Goal: Information Seeking & Learning: Understand process/instructions

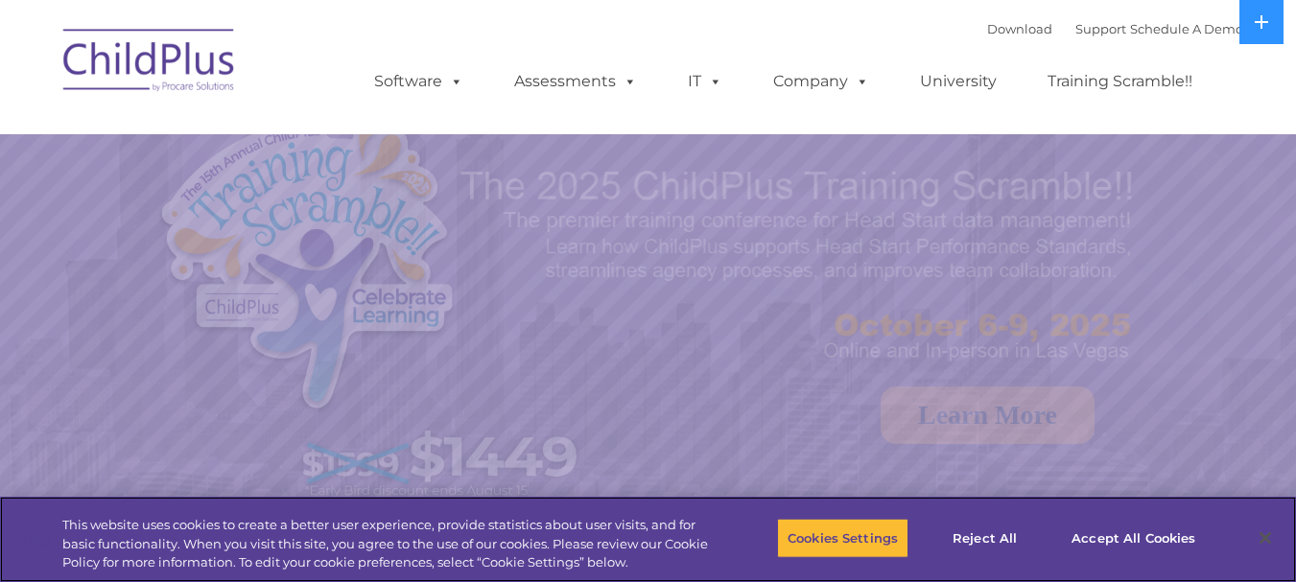
select select "MEDIUM"
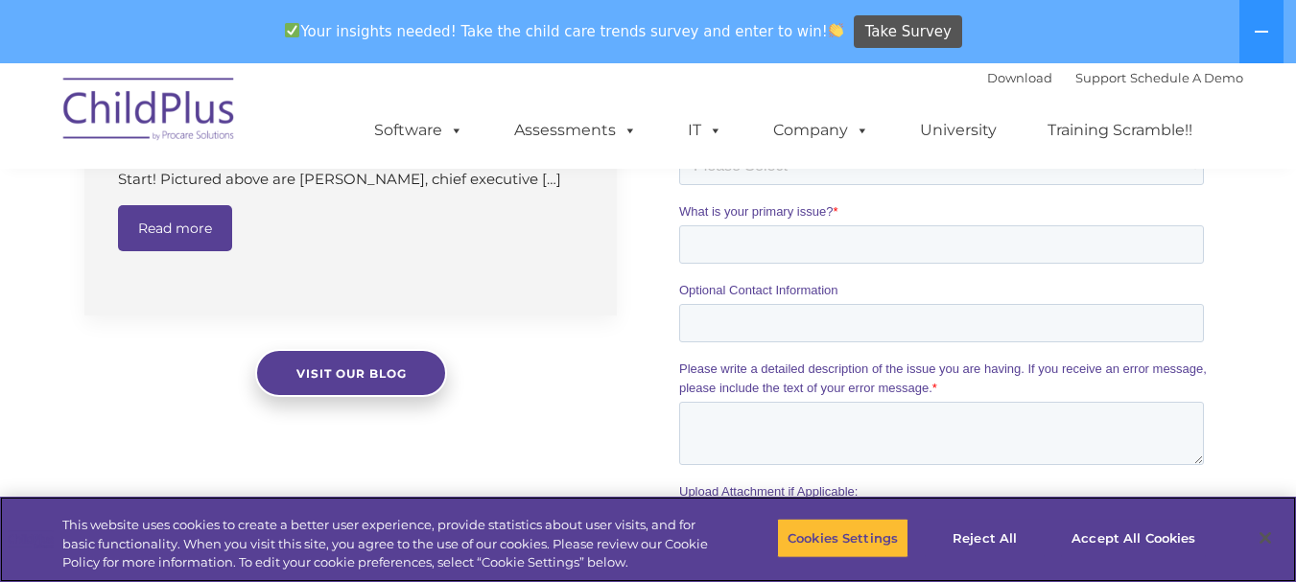
scroll to position [1658, 0]
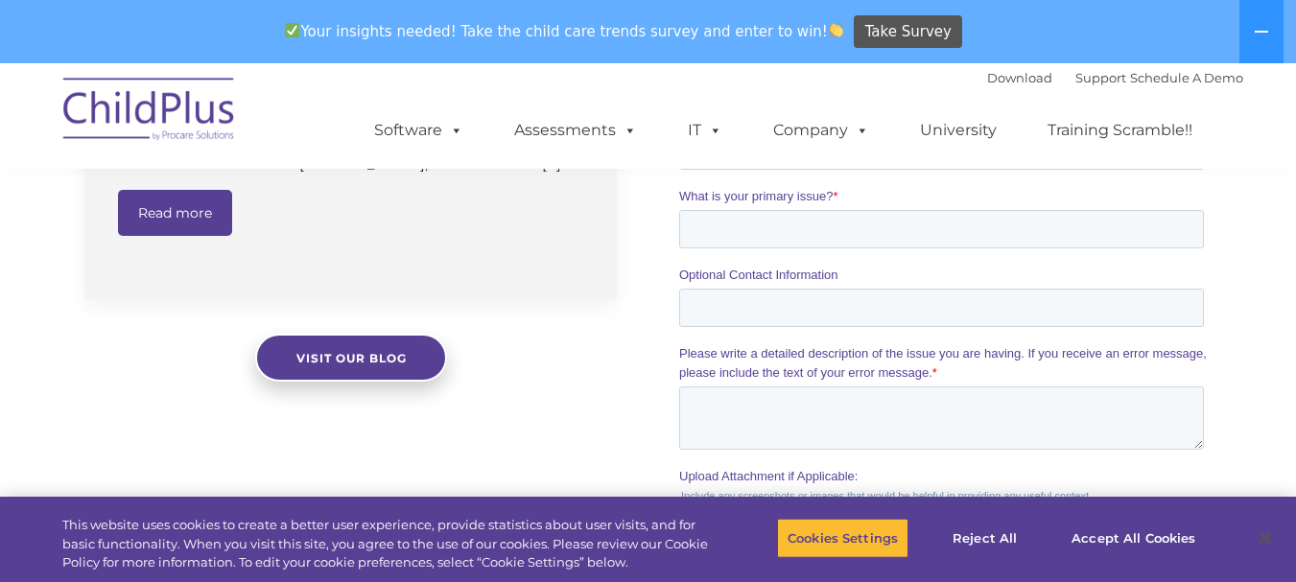
drag, startPoint x: 1296, startPoint y: 361, endPoint x: 1286, endPoint y: 84, distance: 276.4
click at [1286, 84] on nav "Download Support | Schedule A Demo  MENU MENU Software ChildPlus: The original…" at bounding box center [648, 115] width 1296 height 105
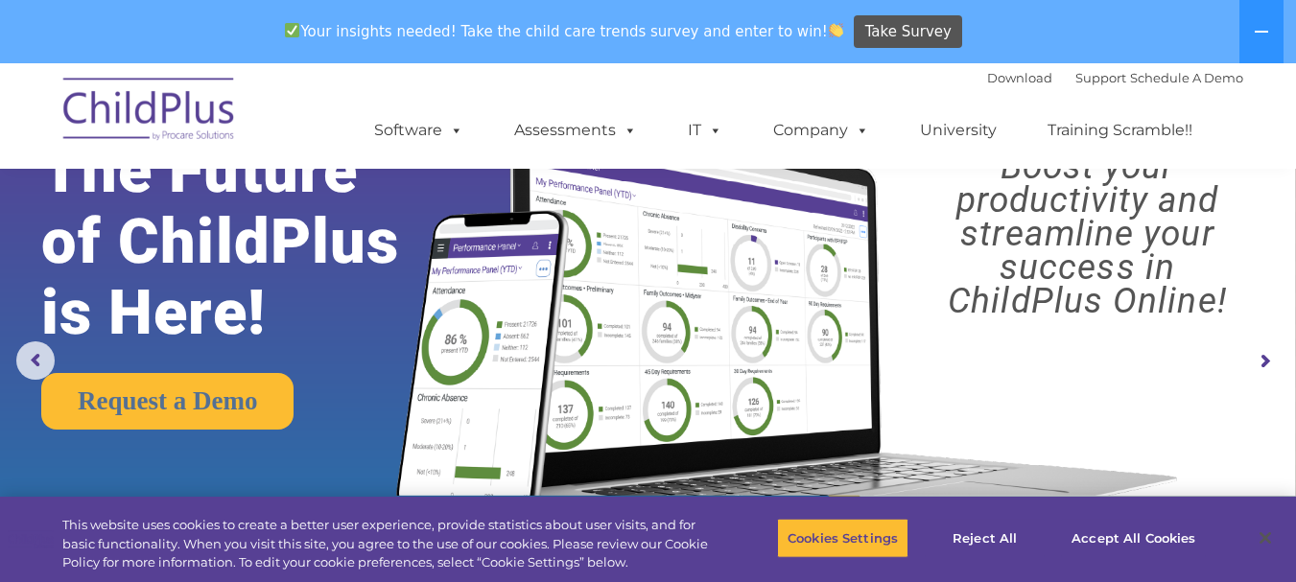
scroll to position [0, 0]
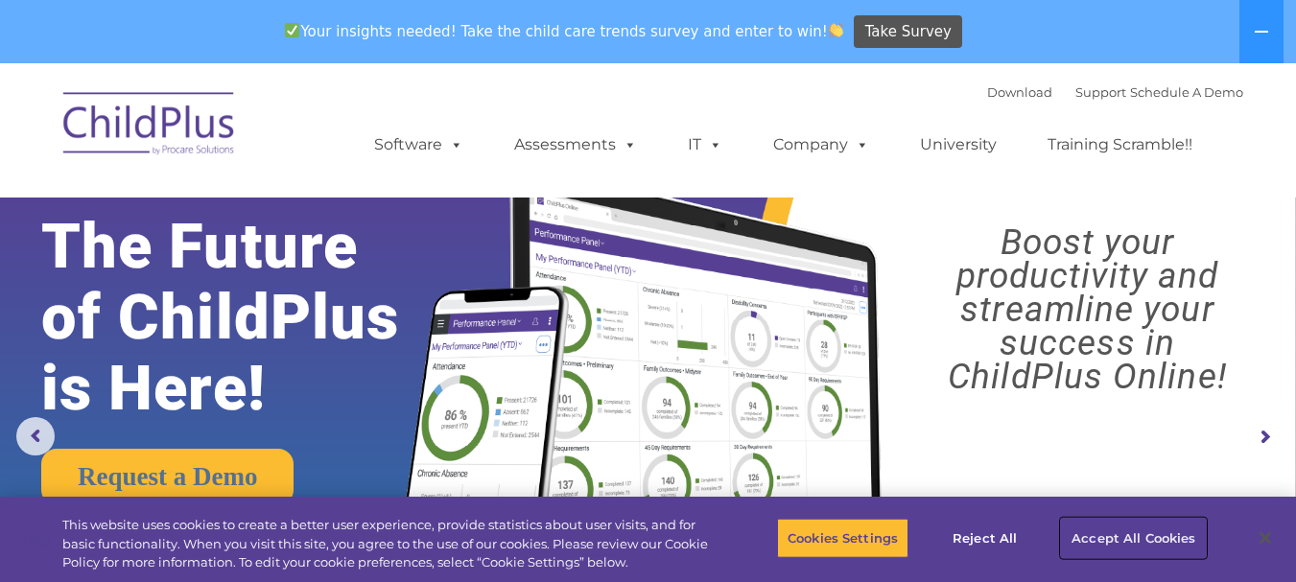
click at [1095, 539] on button "Accept All Cookies" at bounding box center [1133, 538] width 145 height 40
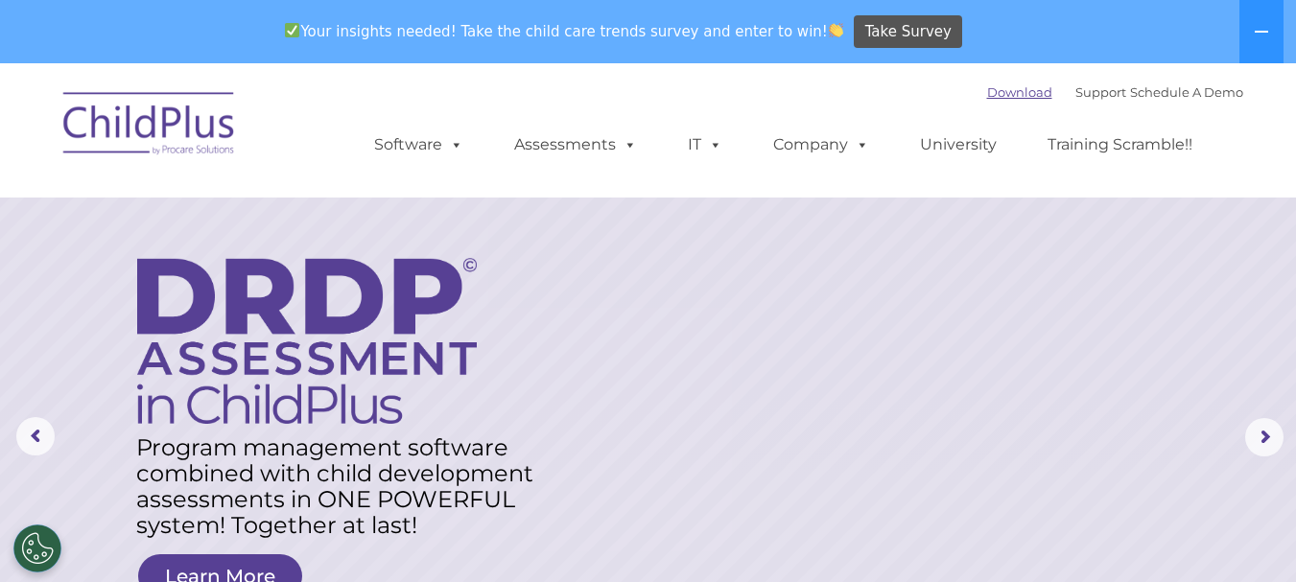
click at [994, 89] on link "Download" at bounding box center [1019, 91] width 65 height 15
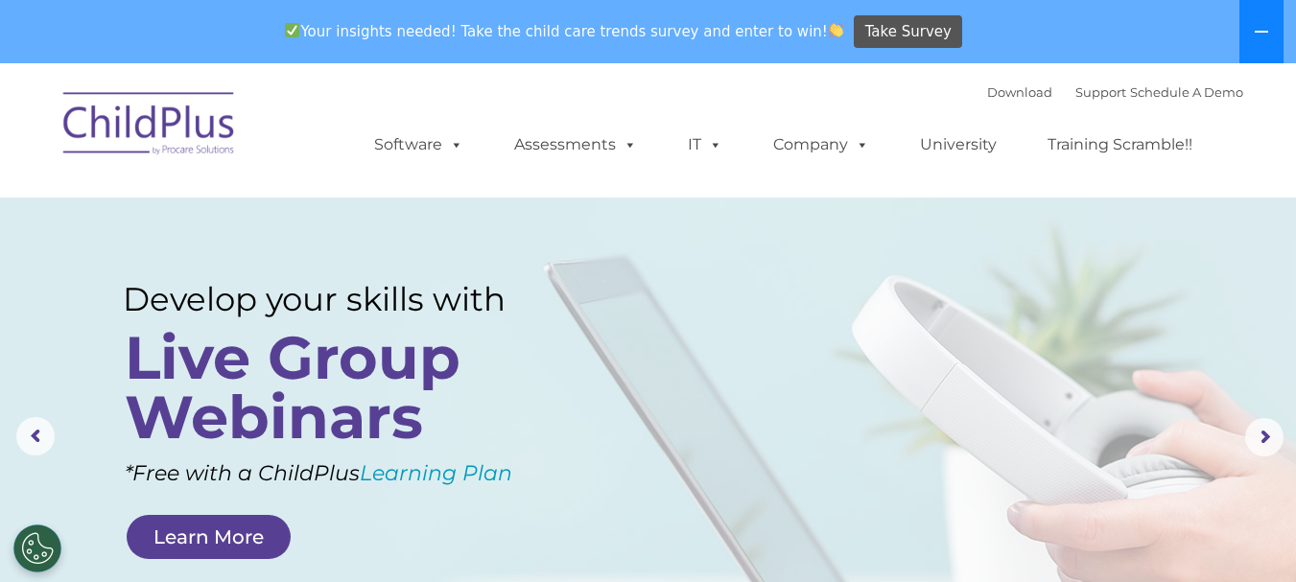
click at [1257, 26] on icon at bounding box center [1260, 31] width 15 height 15
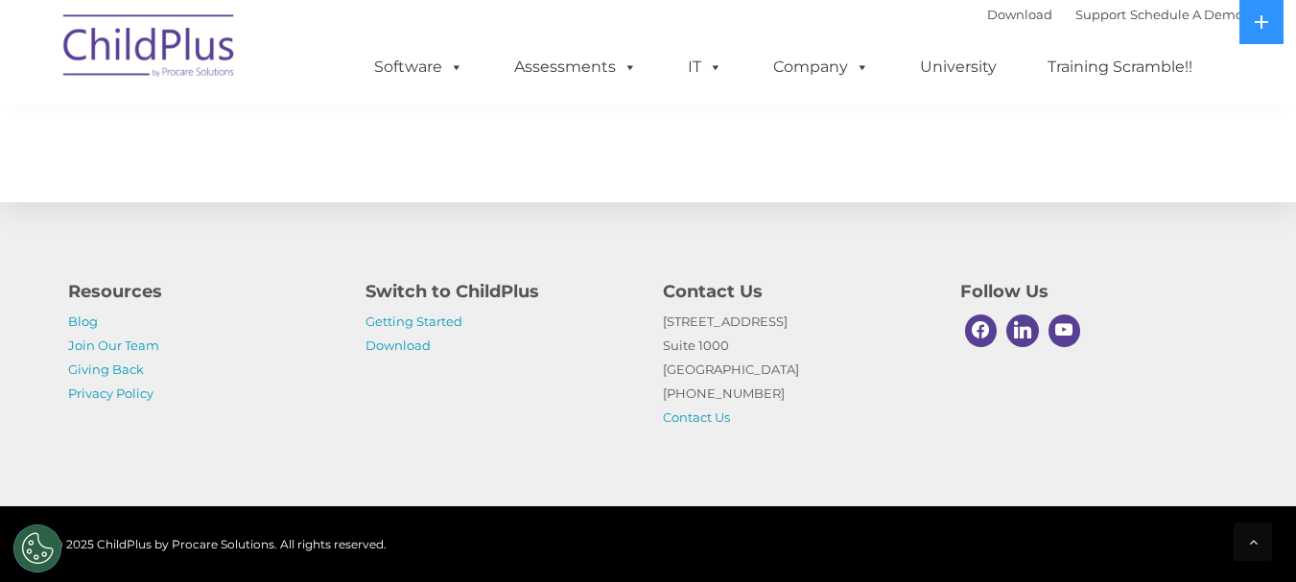
scroll to position [2249, 0]
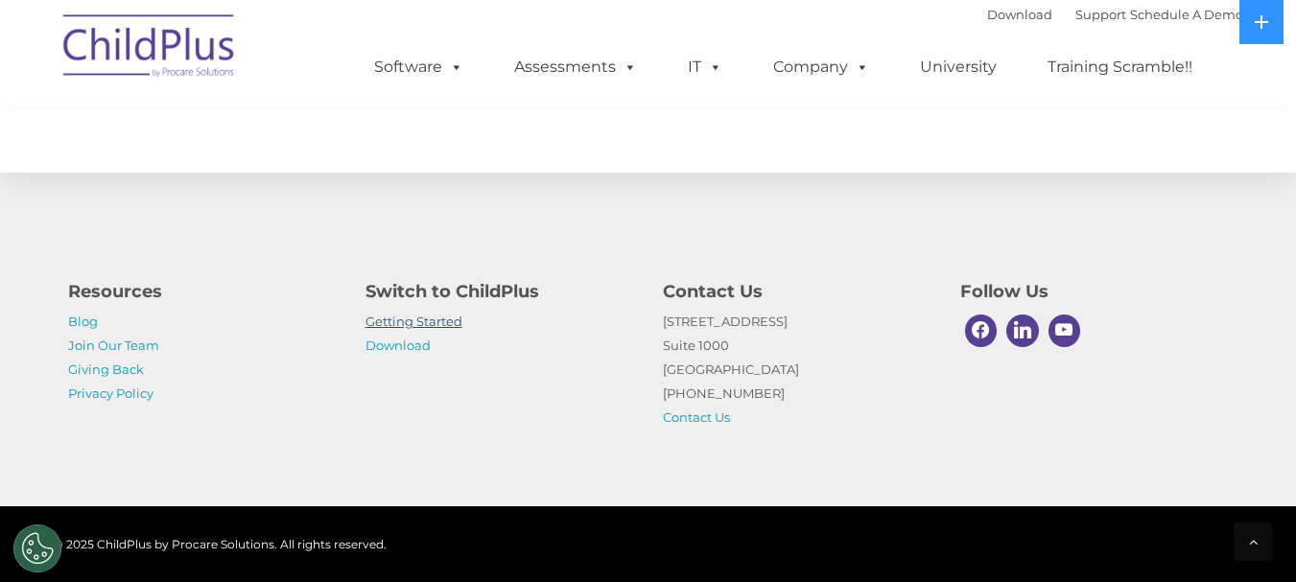
click at [455, 318] on link "Getting Started" at bounding box center [413, 321] width 97 height 15
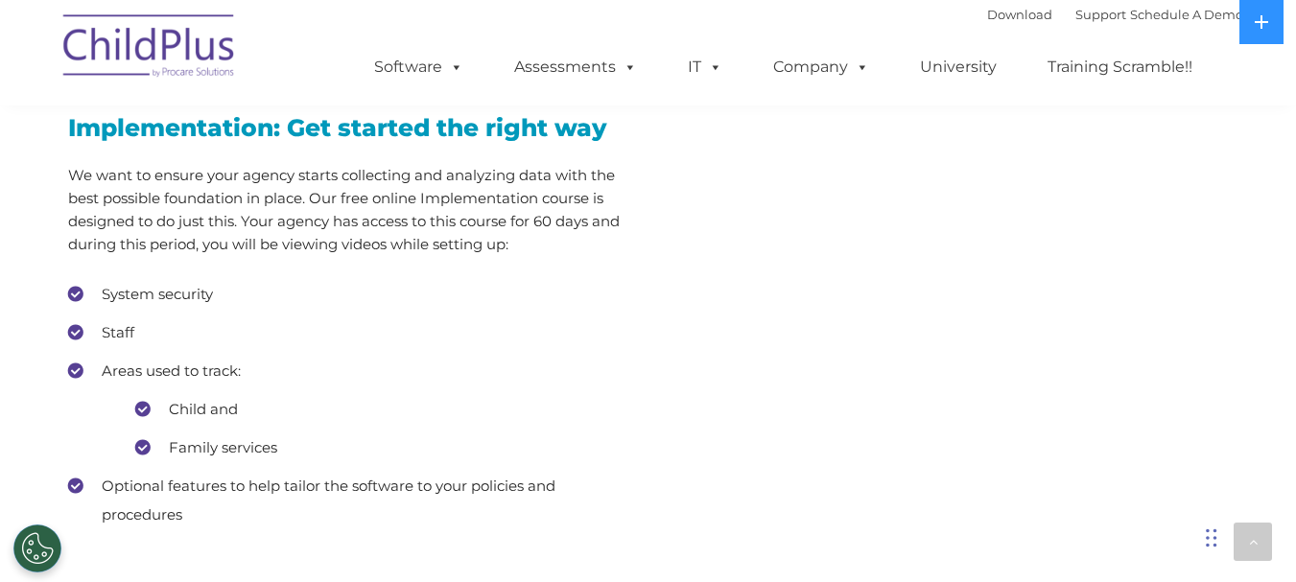
scroll to position [1690, 0]
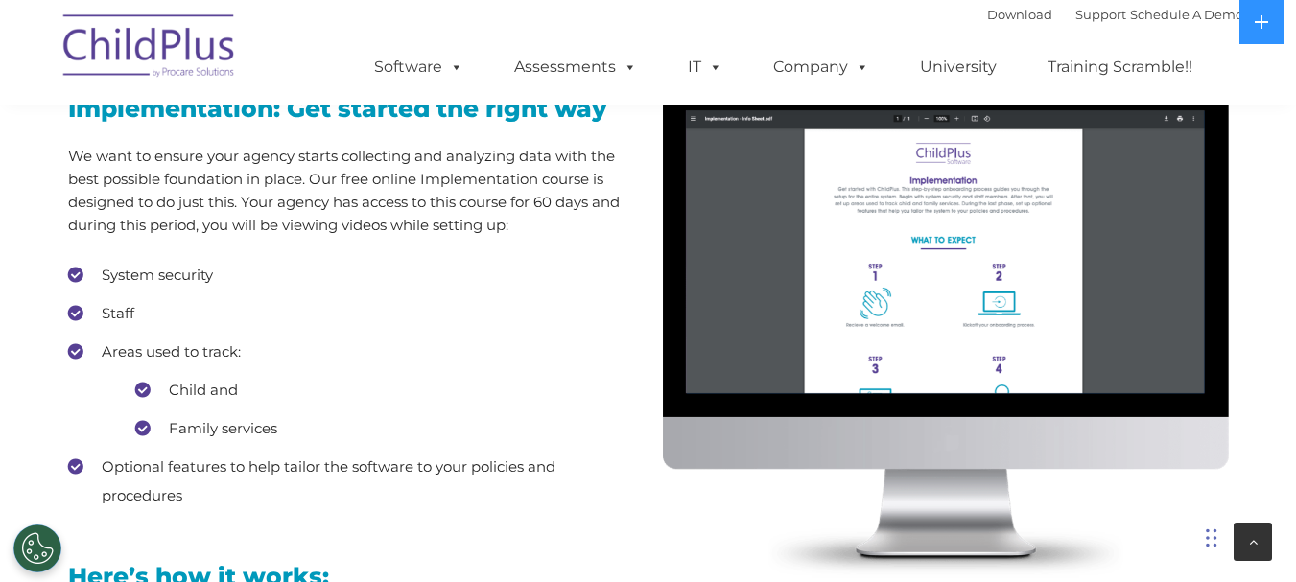
drag, startPoint x: 1272, startPoint y: 379, endPoint x: 1238, endPoint y: 543, distance: 167.4
drag, startPoint x: 1238, startPoint y: 543, endPoint x: 761, endPoint y: 527, distance: 476.9
click at [761, 527] on img at bounding box center [946, 333] width 566 height 492
